Goal: Transaction & Acquisition: Purchase product/service

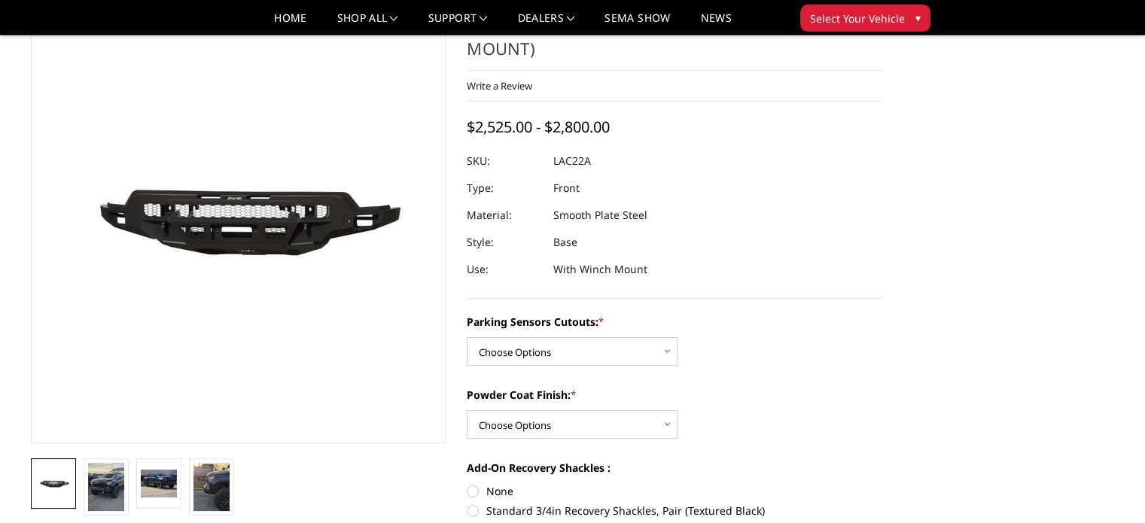
scroll to position [89, 0]
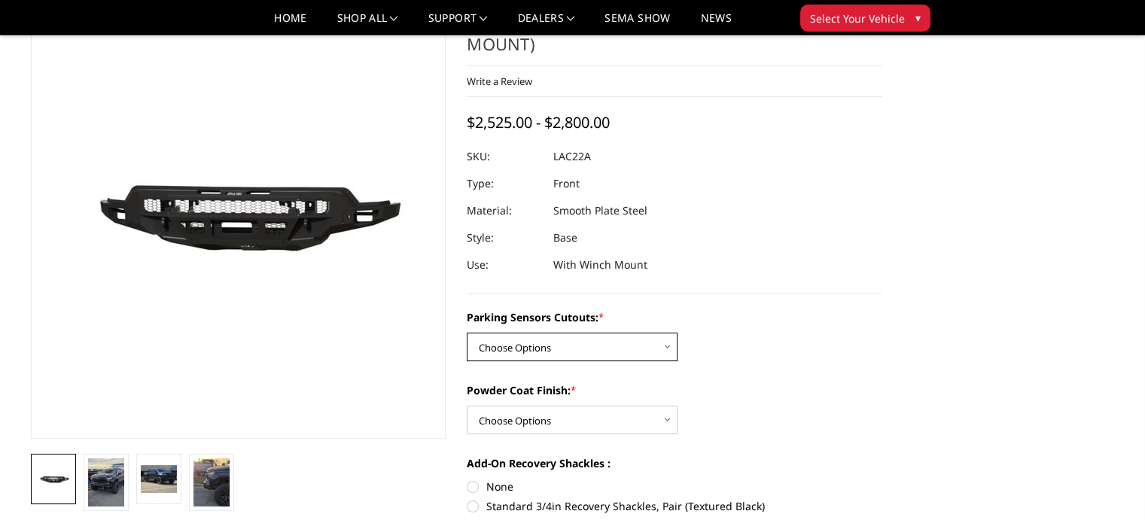
click at [614, 333] on select "Choose Options Yes - I have parking sensors No - I do NOT have parking sensors" at bounding box center [572, 347] width 211 height 29
click at [718, 228] on dl "SKU: LAC22A UPC: Type: Front Material: Smooth Plate Steel Style: Base Use: With…" at bounding box center [675, 211] width 416 height 136
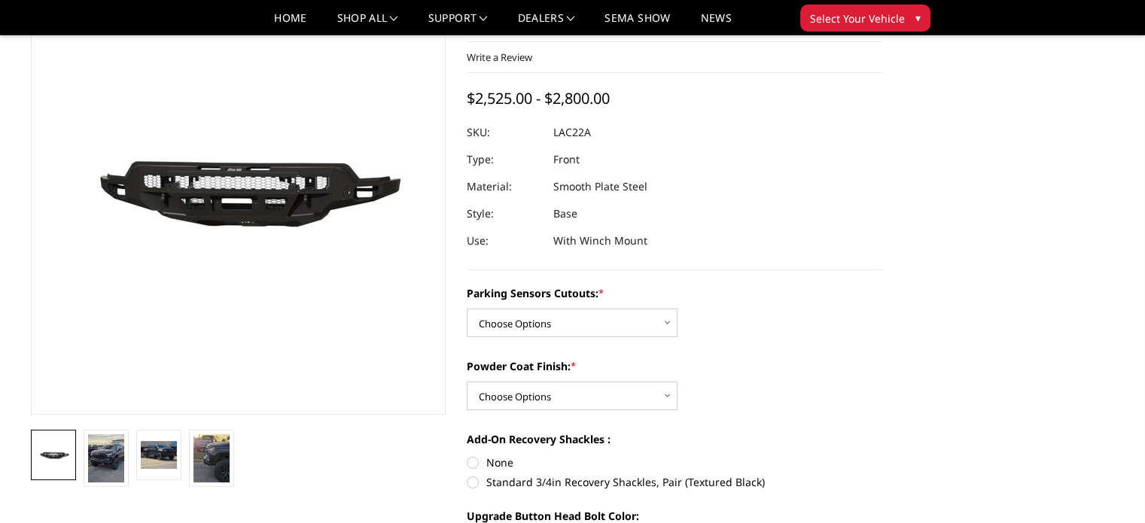
scroll to position [114, 0]
click at [597, 308] on select "Choose Options Yes - I have parking sensors No - I do NOT have parking sensors" at bounding box center [572, 322] width 211 height 29
select select "4346"
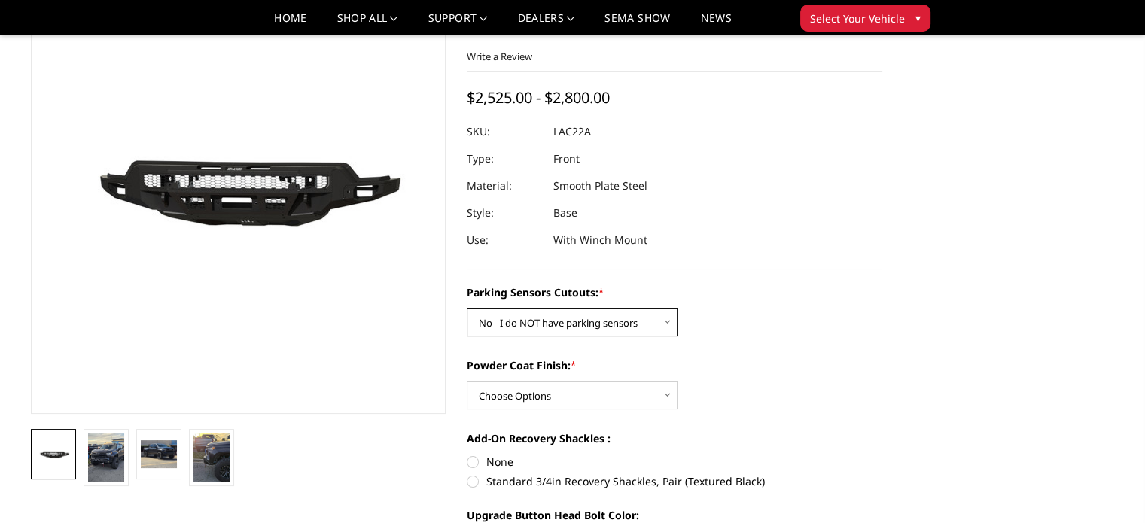
click at [467, 308] on select "Choose Options Yes - I have parking sensors No - I do NOT have parking sensors" at bounding box center [572, 322] width 211 height 29
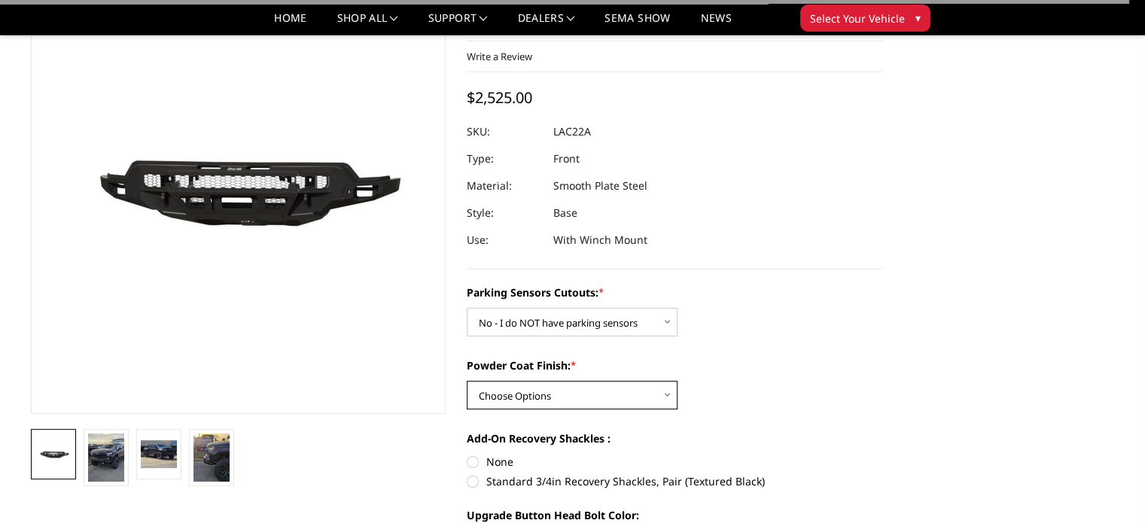
click at [568, 381] on select "Choose Options Bare Metal Textured Black Powder Coat" at bounding box center [572, 395] width 211 height 29
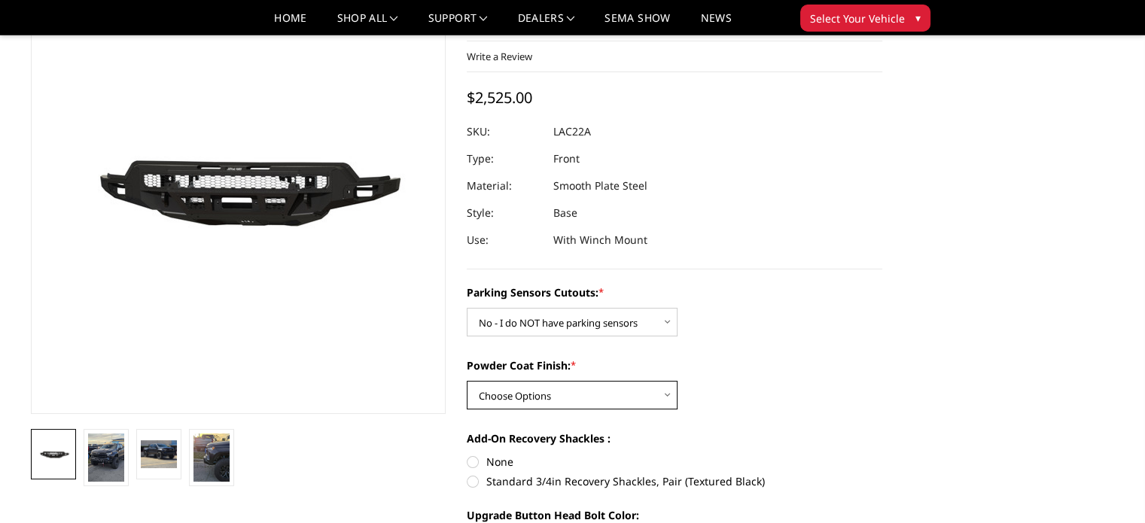
select select "4360"
click at [467, 381] on select "Choose Options Bare Metal Textured Black Powder Coat" at bounding box center [572, 395] width 211 height 29
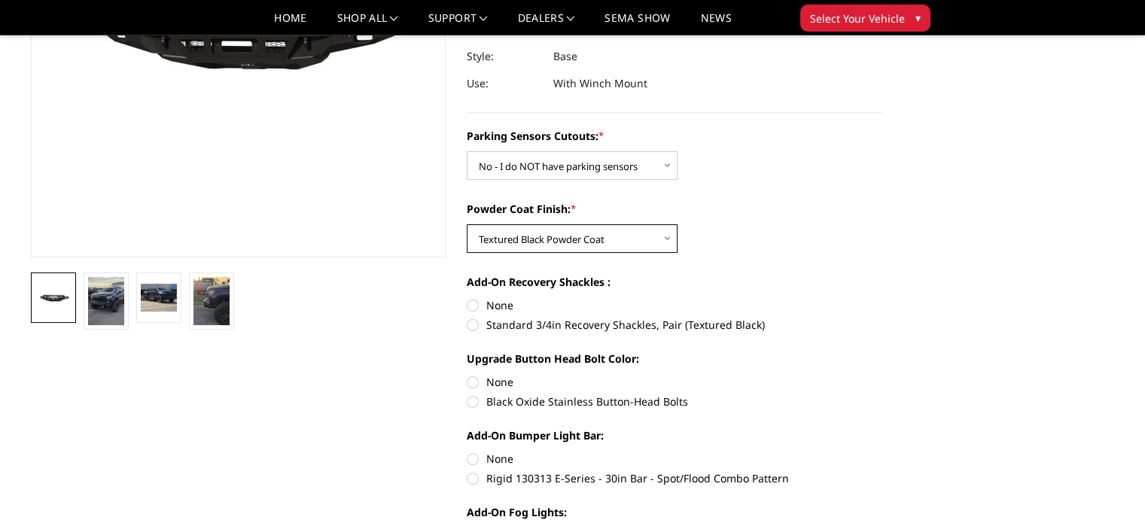
scroll to position [276, 0]
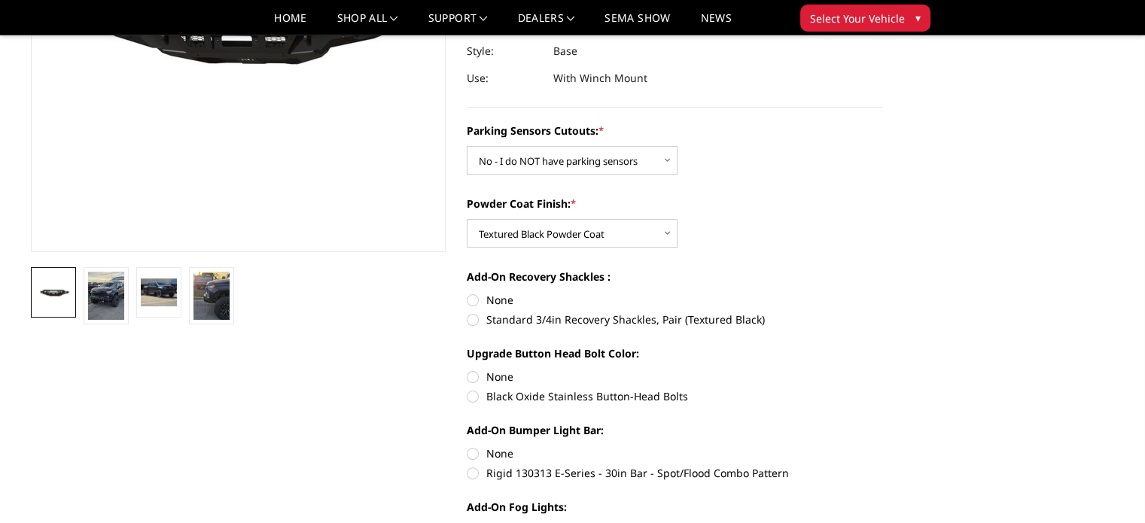
click at [521, 312] on label "Standard 3/4in Recovery Shackles, Pair (Textured Black)" at bounding box center [675, 320] width 416 height 16
click at [882, 293] on input "Standard 3/4in Recovery Shackles, Pair (Textured Black)" at bounding box center [882, 292] width 1 height 1
radio input "true"
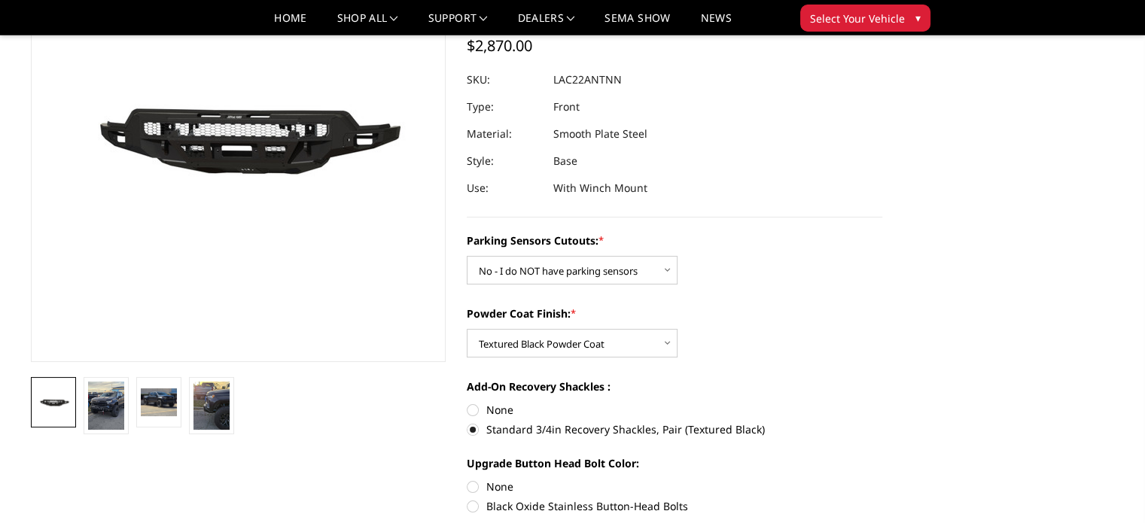
scroll to position [167, 0]
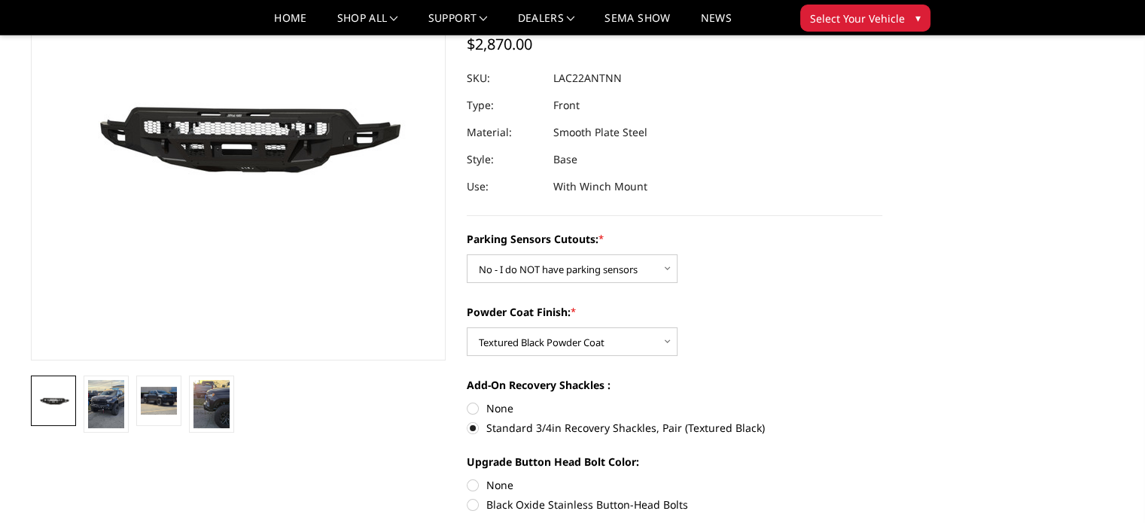
click at [514, 401] on label "None" at bounding box center [675, 409] width 416 height 16
click at [468, 401] on input "None" at bounding box center [467, 401] width 1 height 1
radio input "true"
click at [492, 420] on label "Standard 3/4in Recovery Shackles, Pair (Textured Black)" at bounding box center [675, 428] width 416 height 16
click at [882, 401] on input "Standard 3/4in Recovery Shackles, Pair (Textured Black)" at bounding box center [882, 401] width 1 height 1
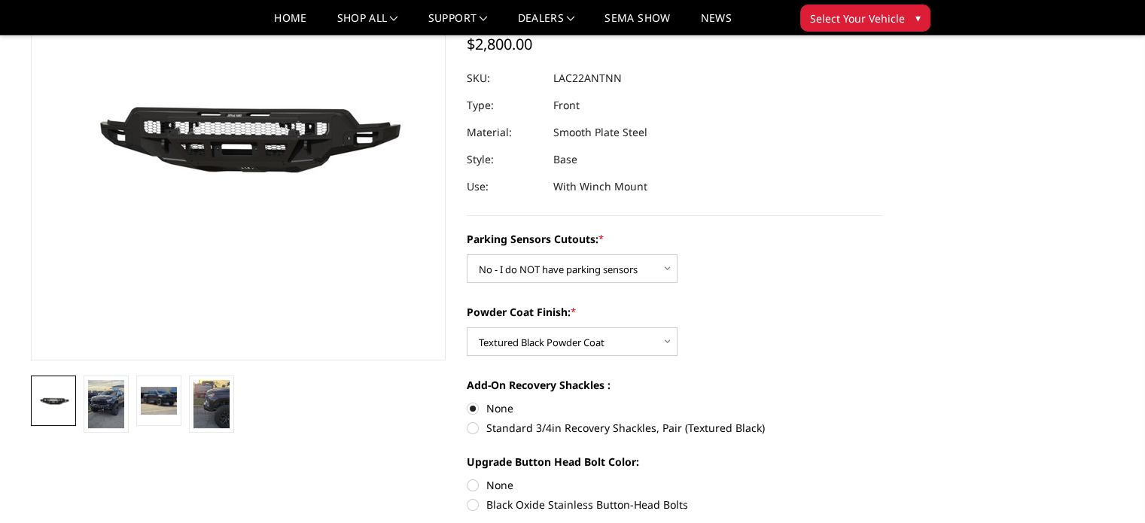
radio input "true"
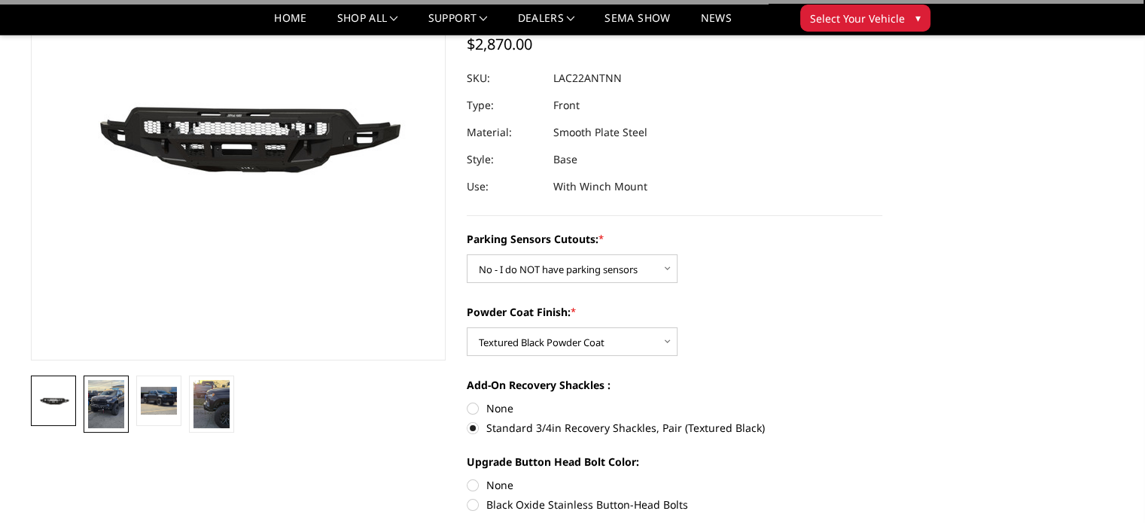
click at [111, 403] on img at bounding box center [106, 404] width 36 height 48
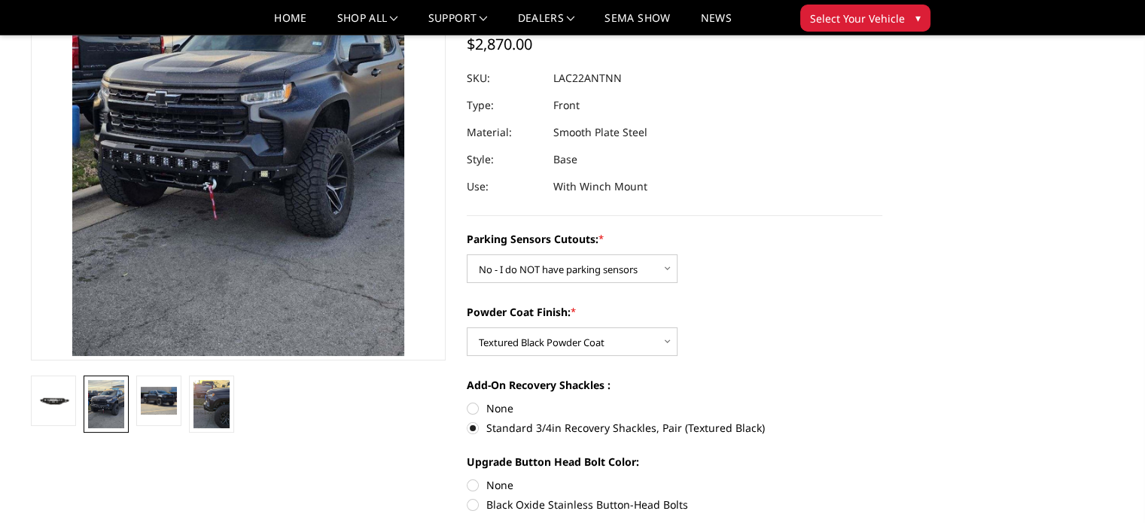
scroll to position [51, 0]
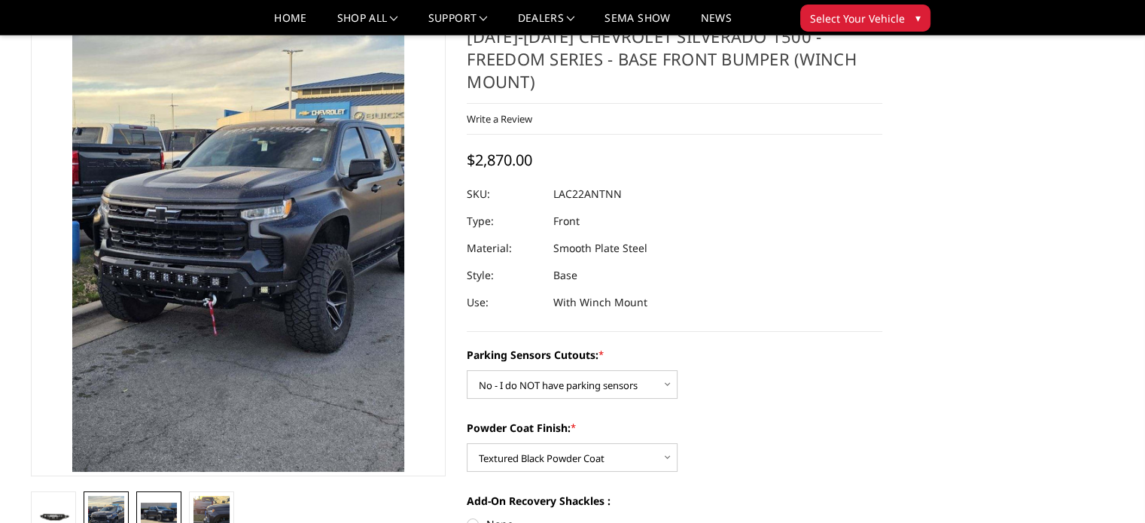
click at [166, 504] on img at bounding box center [159, 516] width 36 height 27
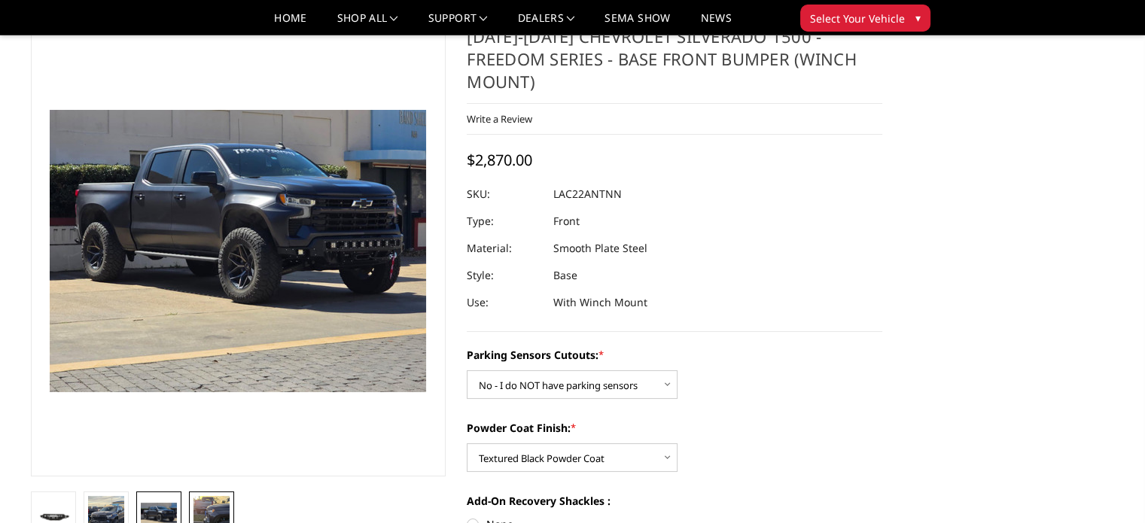
click at [205, 512] on img at bounding box center [212, 520] width 36 height 48
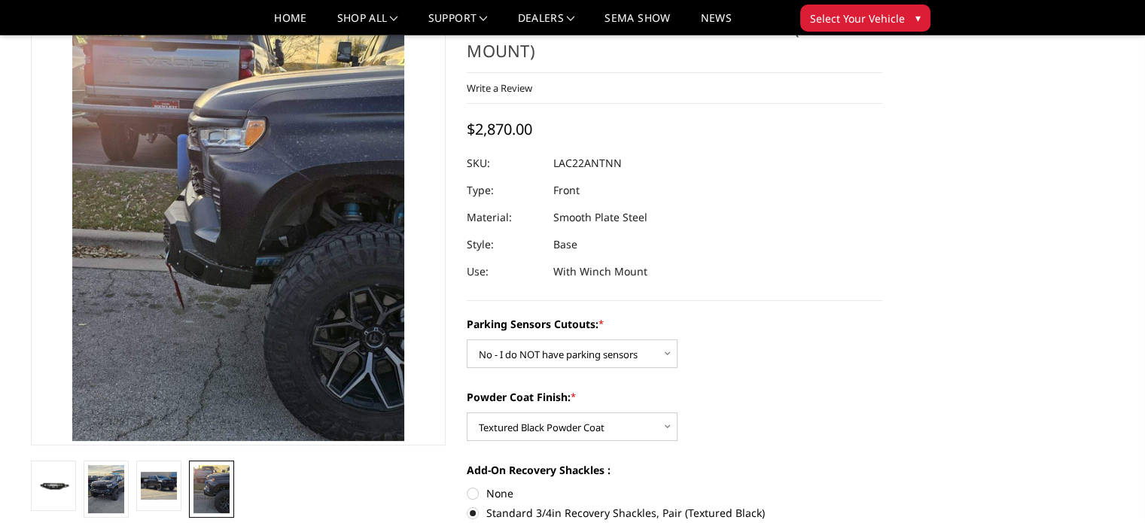
scroll to position [87, 0]
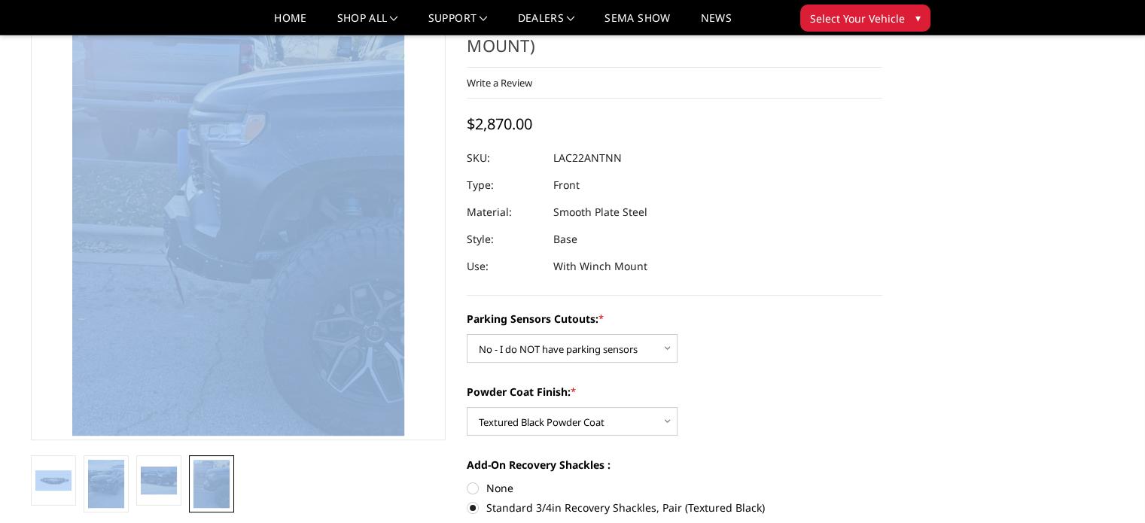
drag, startPoint x: 257, startPoint y: 498, endPoint x: 292, endPoint y: 559, distance: 70.5
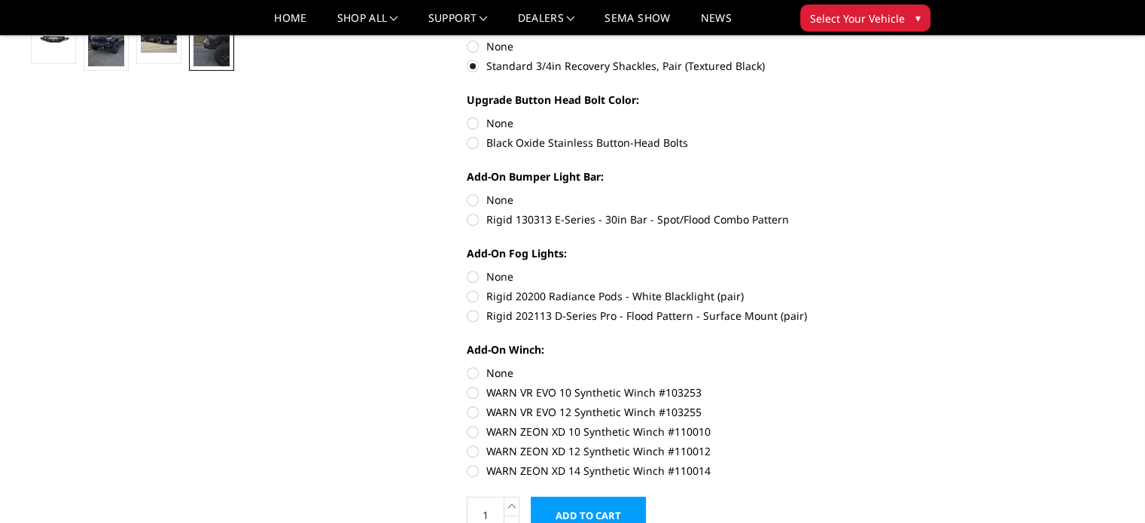
click at [474, 443] on label "WARN ZEON XD 12 Synthetic Winch #110012" at bounding box center [675, 451] width 416 height 16
click at [882, 425] on input "WARN ZEON XD 12 Synthetic Winch #110012" at bounding box center [882, 424] width 1 height 1
radio input "true"
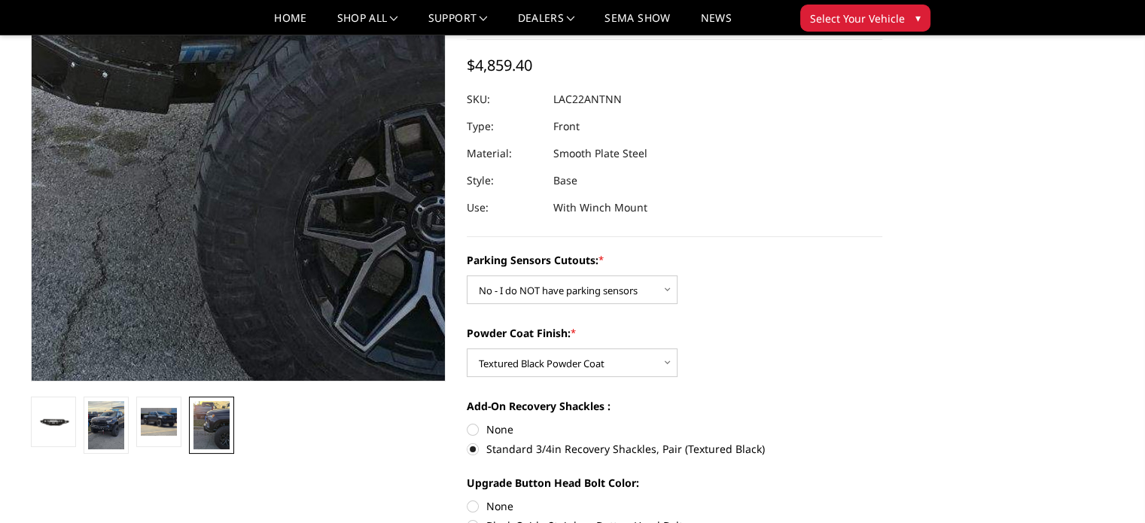
scroll to position [148, 0]
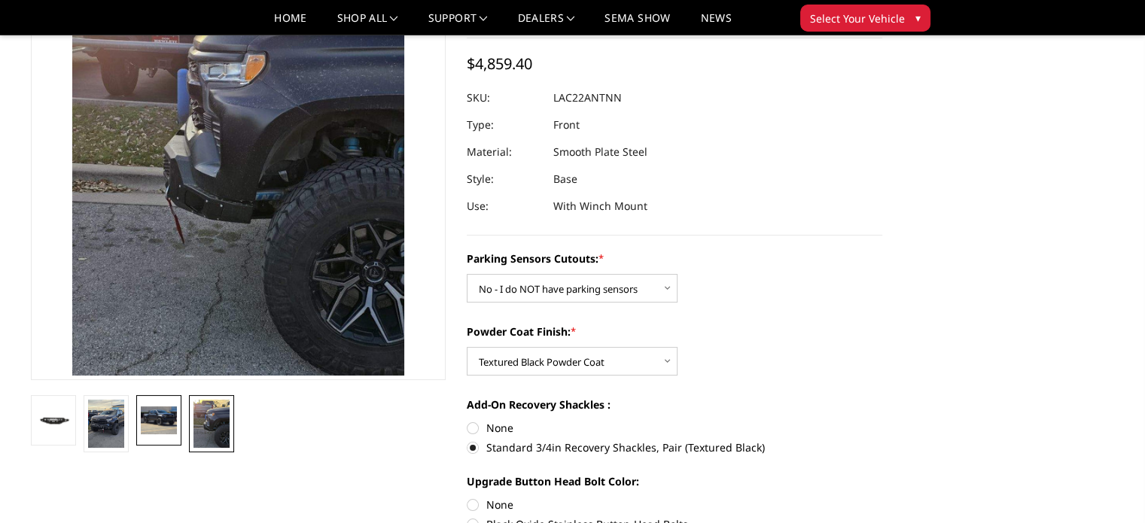
click at [154, 424] on img at bounding box center [159, 420] width 36 height 27
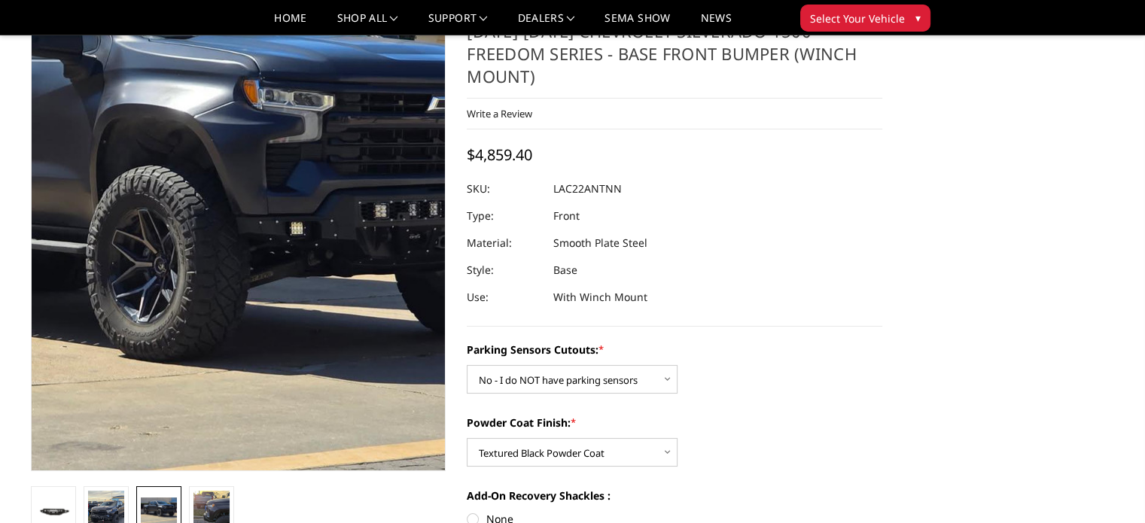
scroll to position [56, 0]
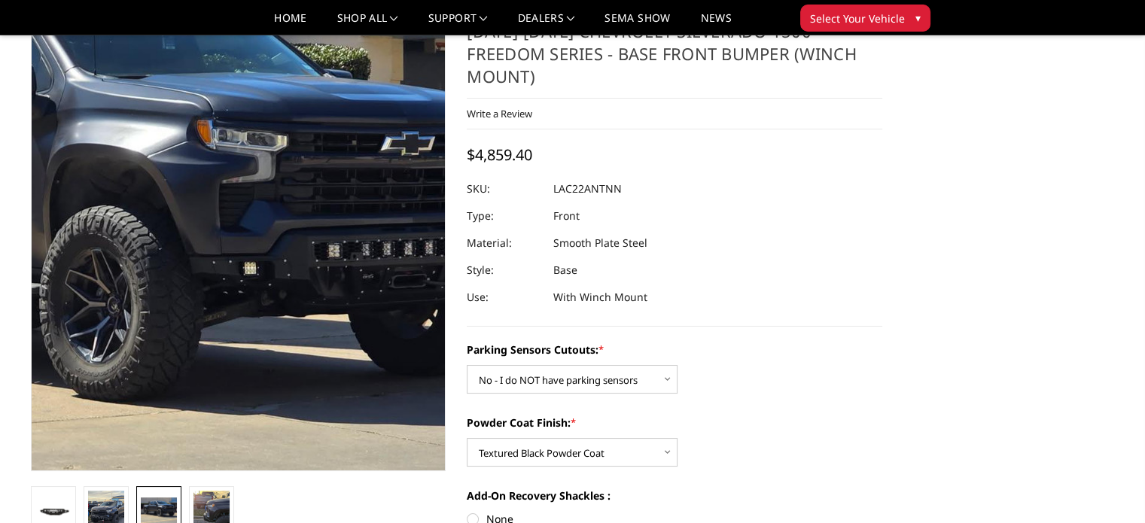
click at [352, 257] on img at bounding box center [90, 265] width 964 height 723
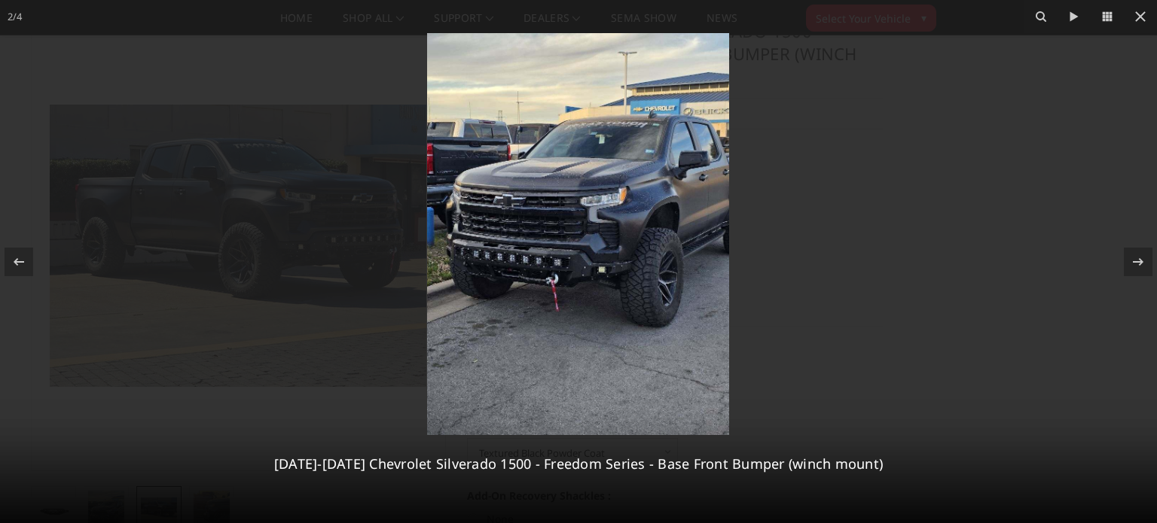
click at [1135, 111] on div at bounding box center [578, 261] width 1157 height 523
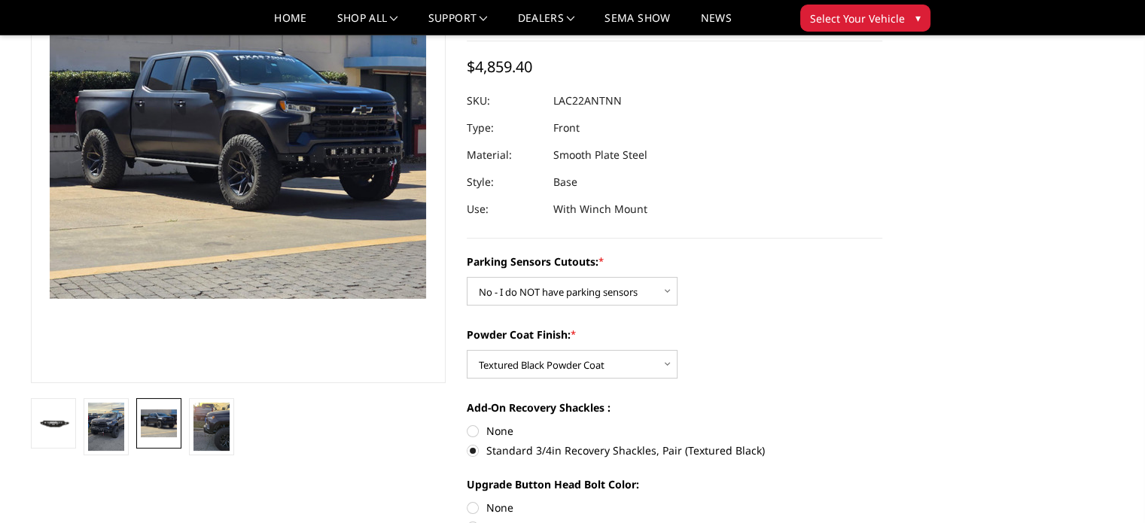
scroll to position [0, 0]
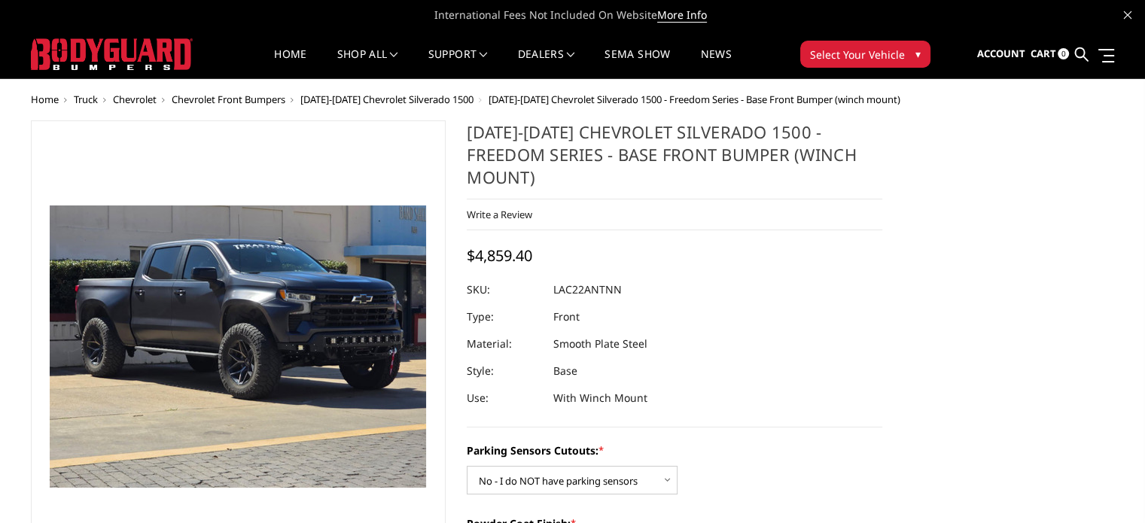
click at [251, 101] on span "Chevrolet Front Bumpers" at bounding box center [229, 100] width 114 height 14
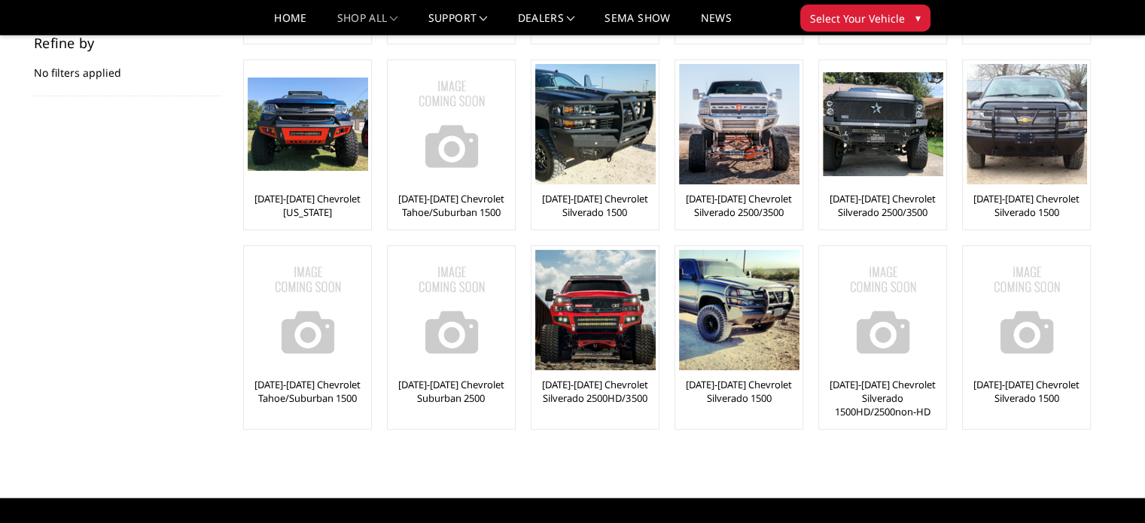
scroll to position [267, 0]
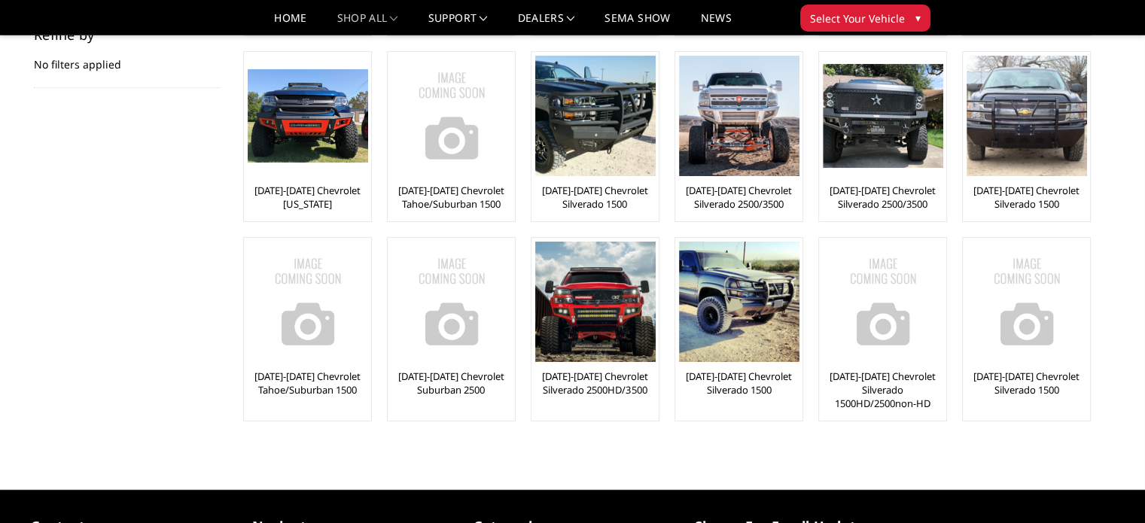
click at [515, 445] on div "[DATE]-[DATE] Chevrolet Silverado 2500/3500 [DATE]-[DATE] Chevrolet Silverado 1…" at bounding box center [666, 154] width 846 height 593
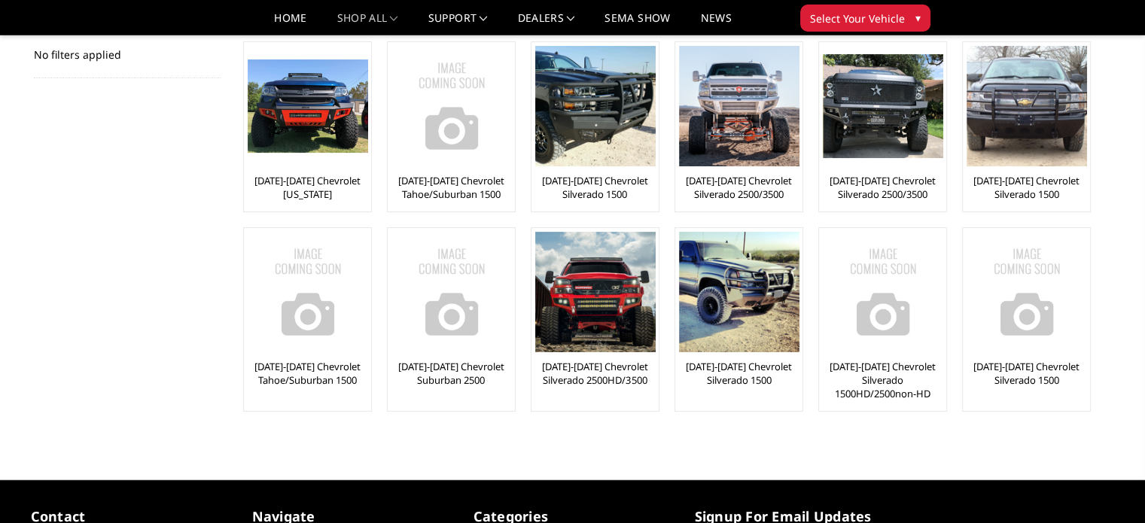
scroll to position [279, 0]
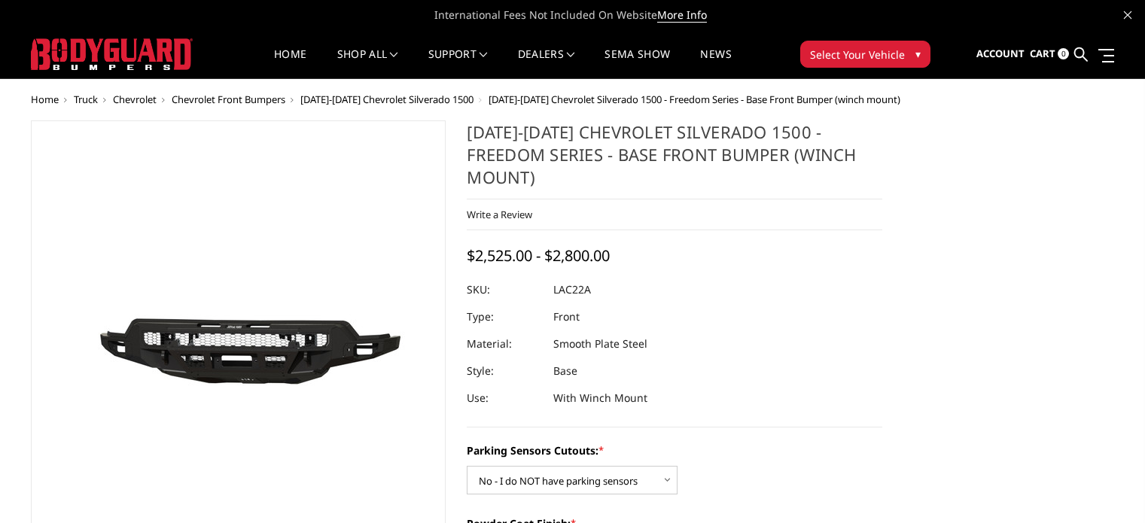
select select "4346"
select select "4360"
